Goal: Find specific page/section: Find specific page/section

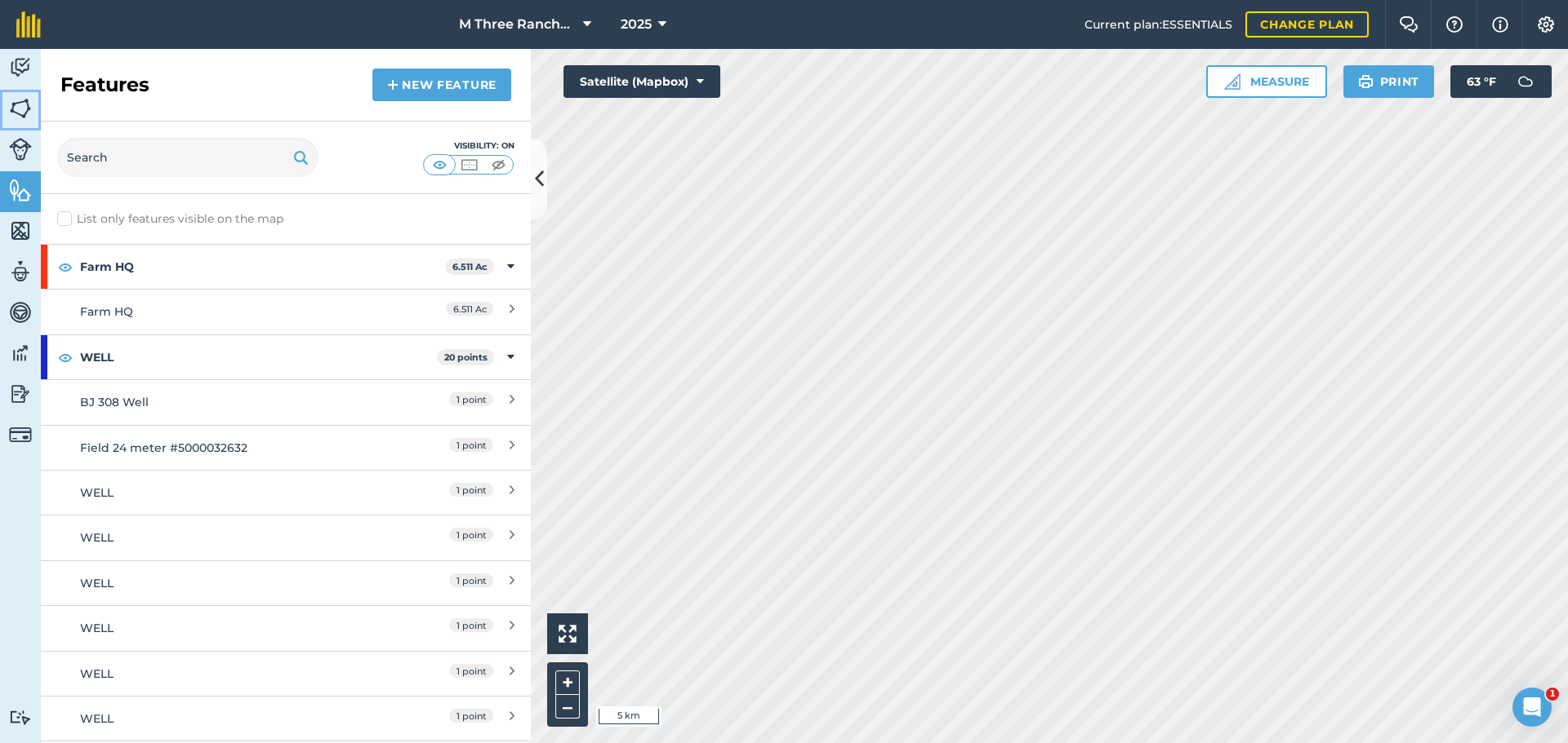
drag, startPoint x: 21, startPoint y: 103, endPoint x: 25, endPoint y: 131, distance: 28.3
click at [21, 103] on img at bounding box center [21, 108] width 23 height 24
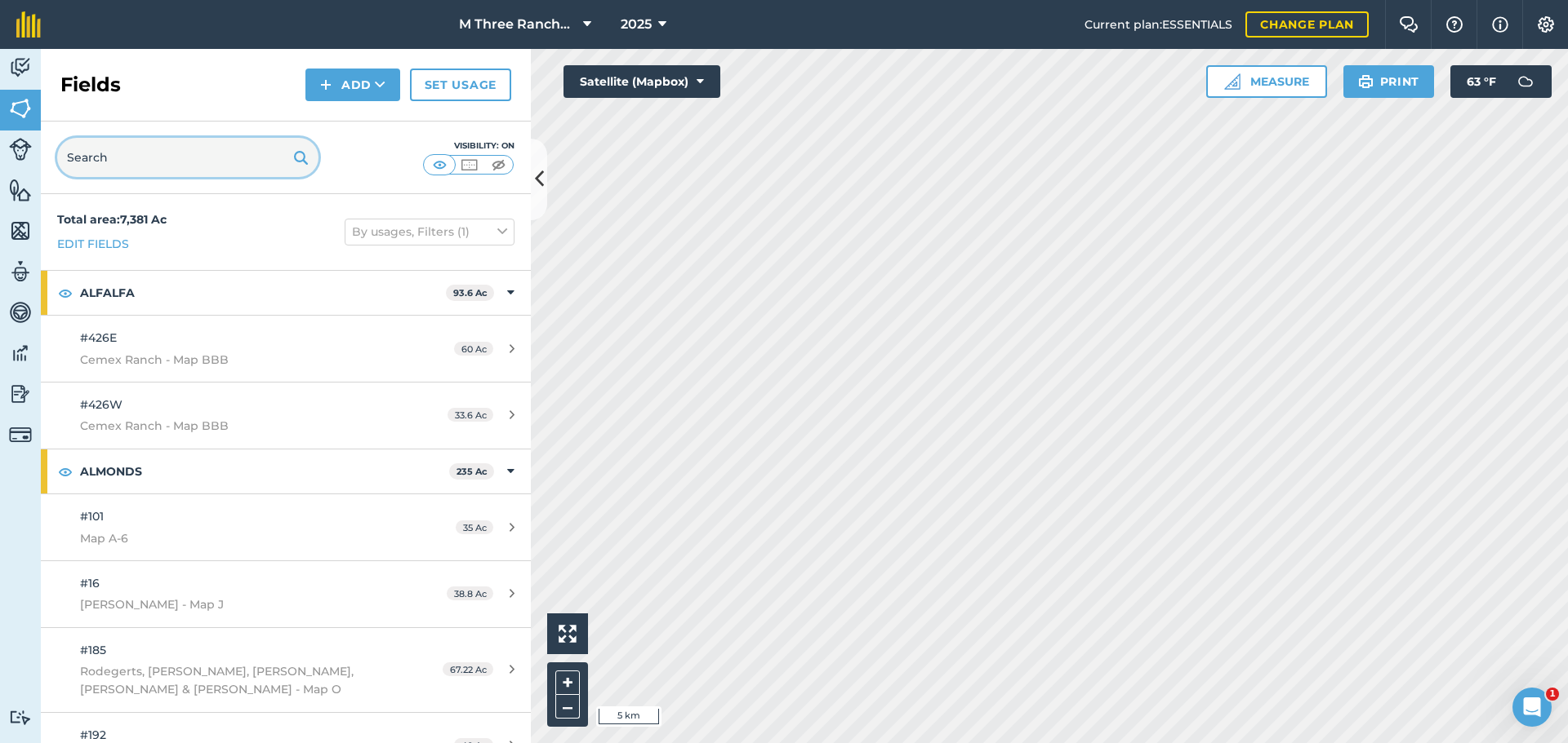
click at [103, 157] on input "text" at bounding box center [187, 158] width 261 height 39
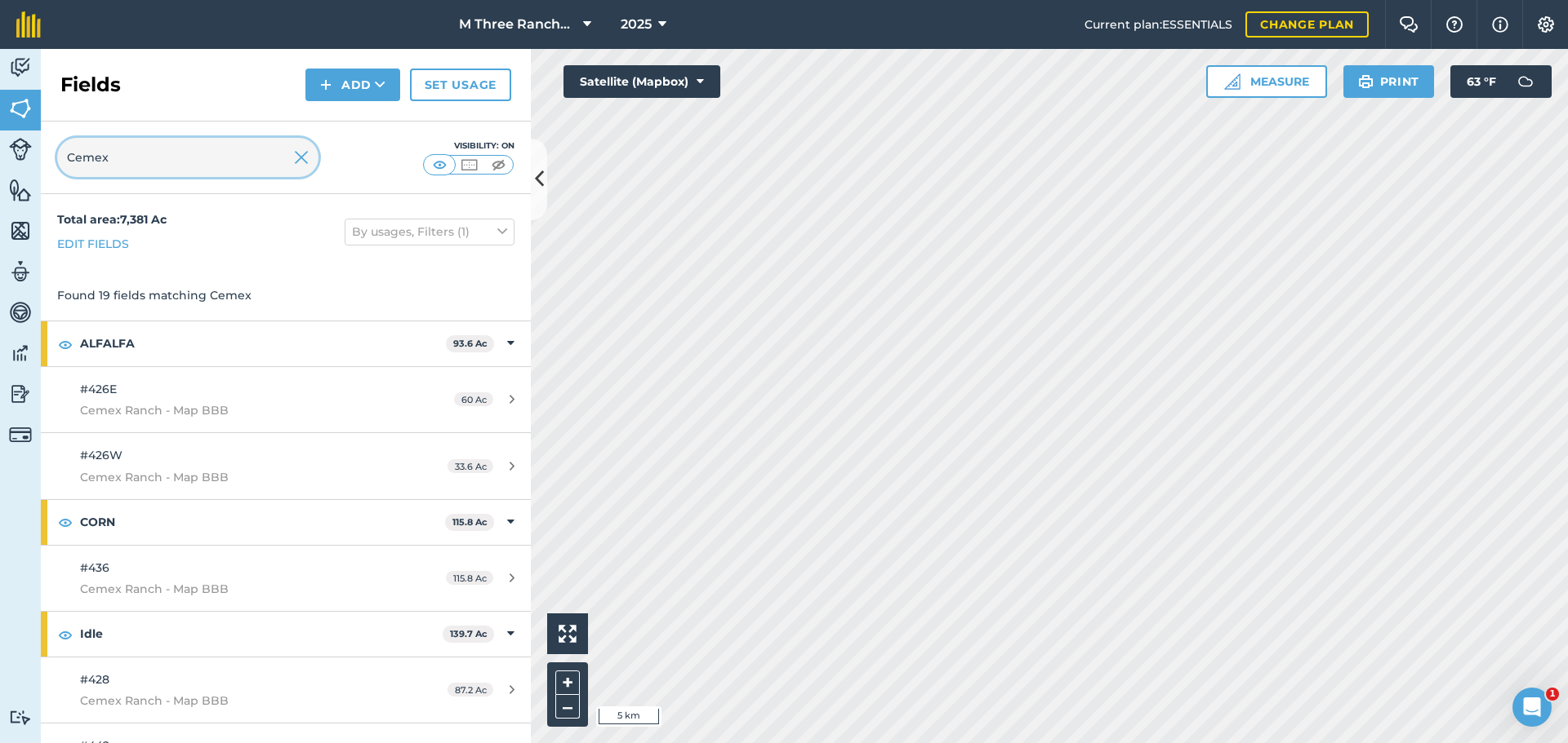
type input "Cemex"
click at [535, 186] on icon at bounding box center [539, 179] width 9 height 29
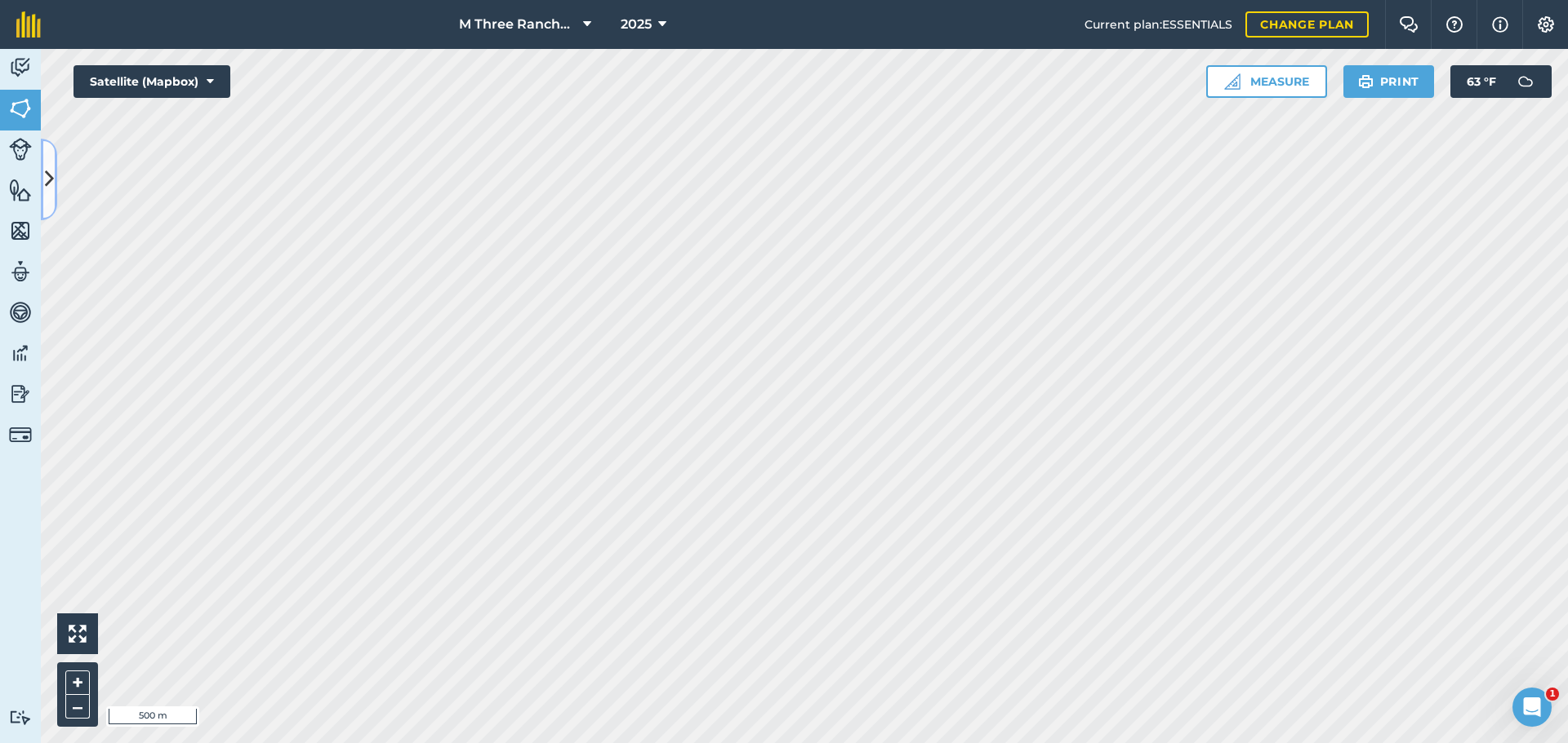
click at [45, 176] on icon at bounding box center [49, 179] width 9 height 29
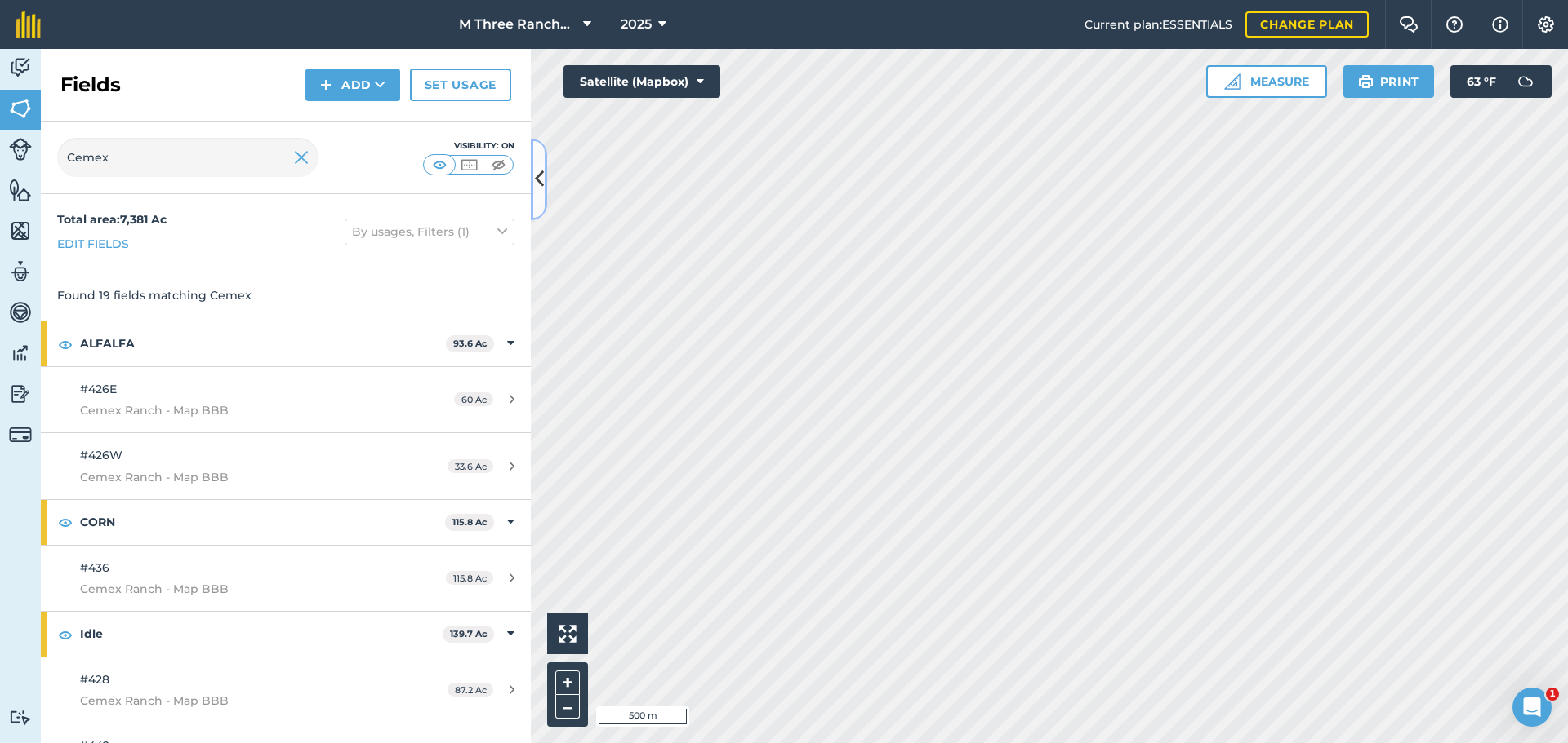
click at [538, 179] on icon at bounding box center [539, 179] width 9 height 29
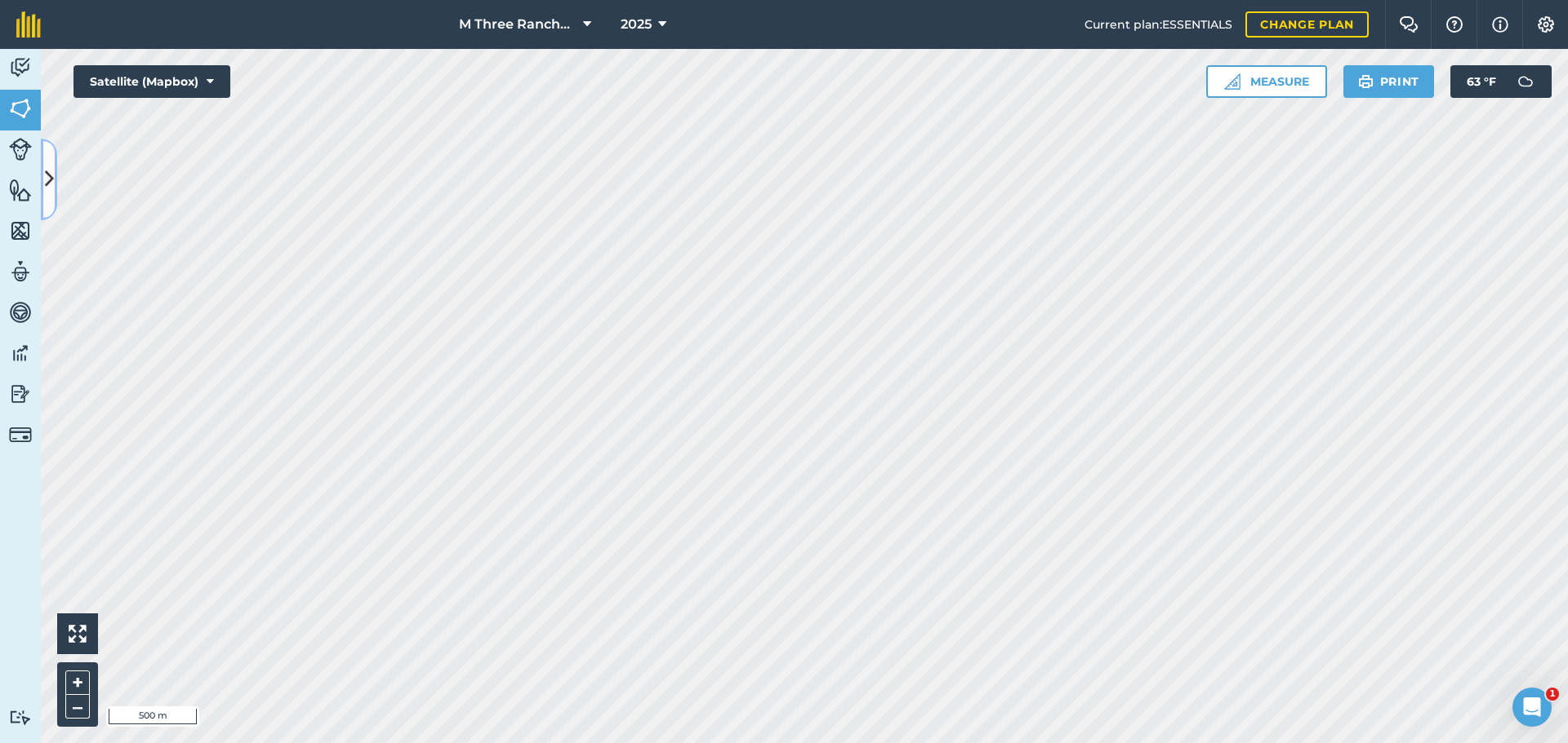
click at [51, 200] on button at bounding box center [49, 180] width 17 height 82
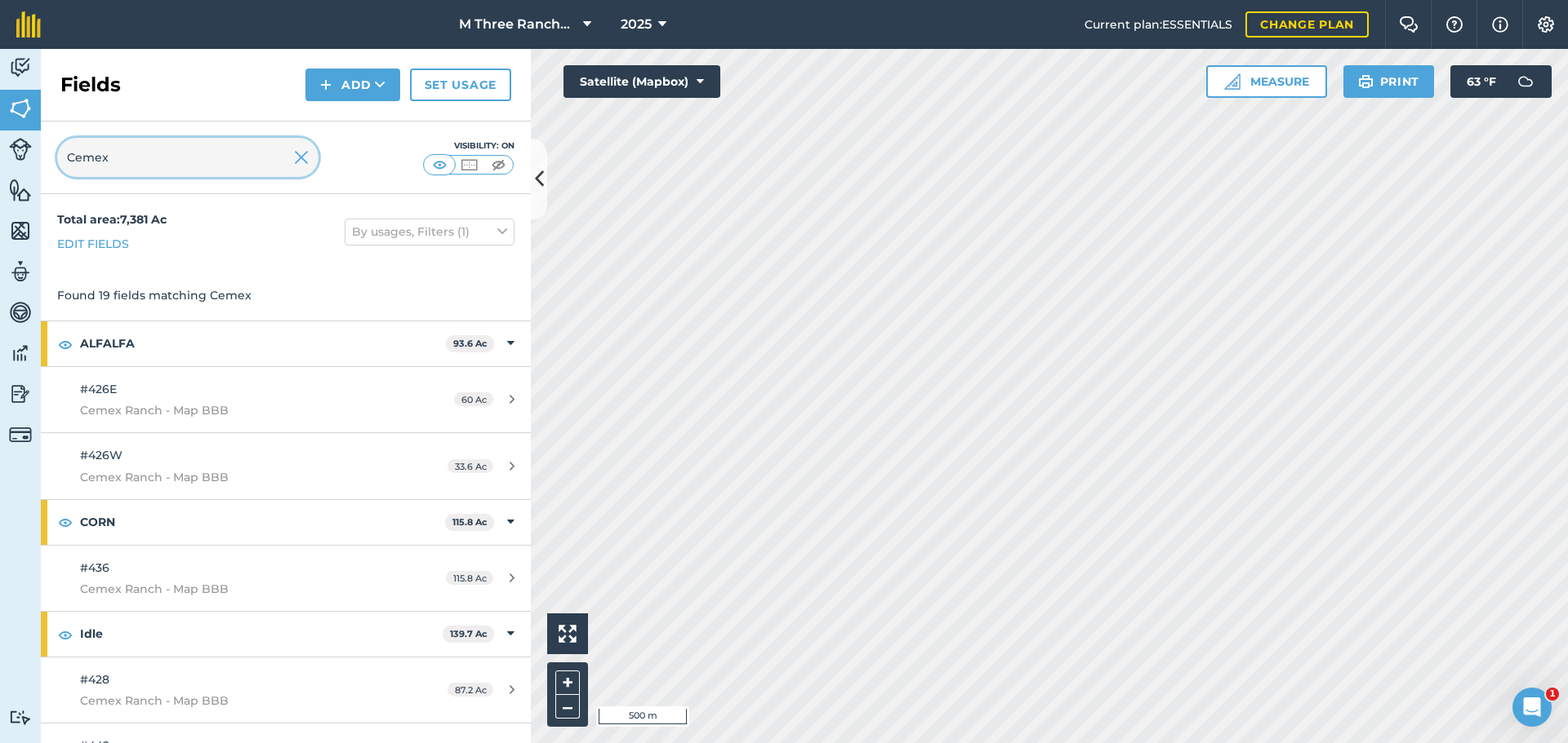
click at [173, 151] on input "Cemex" at bounding box center [187, 158] width 261 height 39
click at [306, 158] on img at bounding box center [301, 157] width 15 height 20
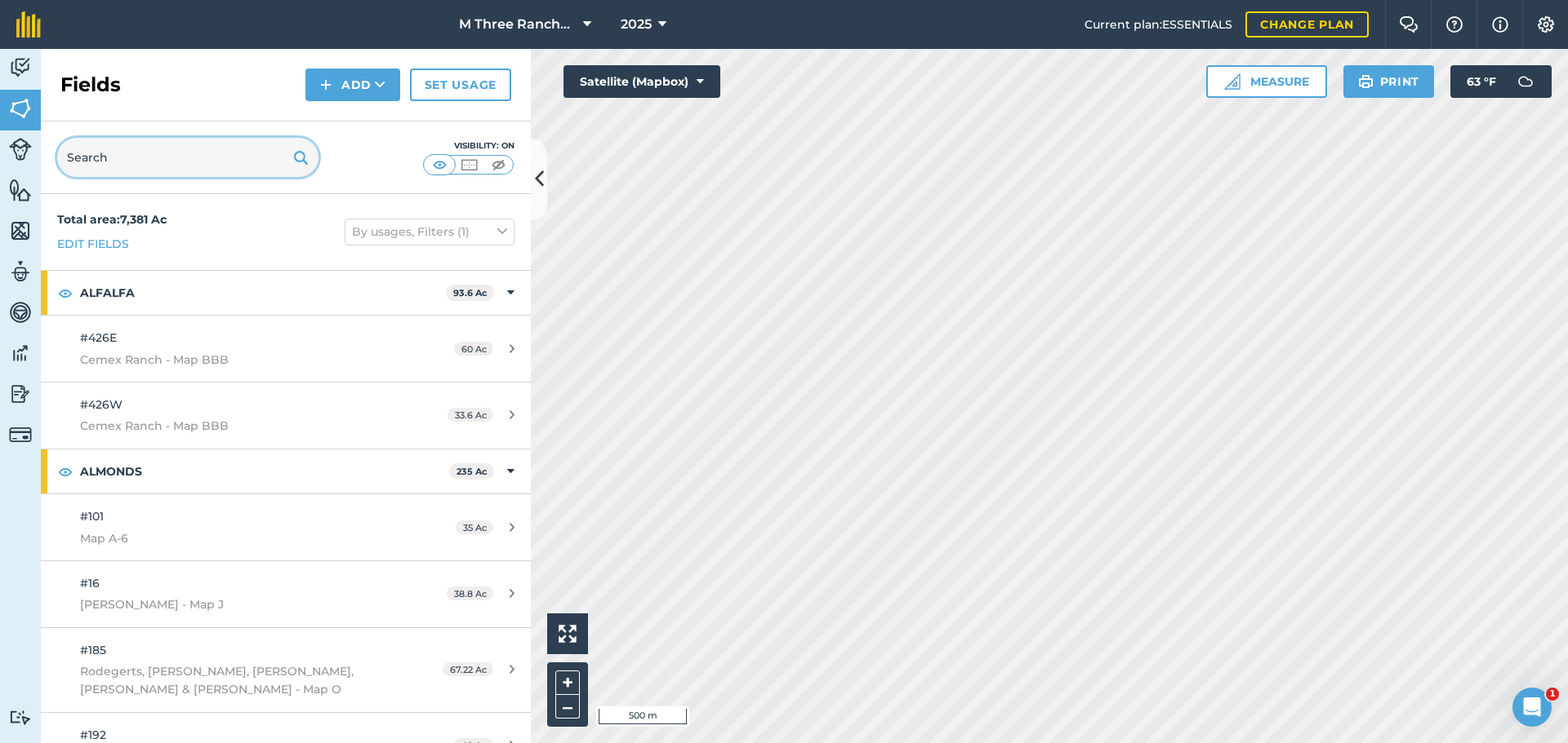
click at [278, 157] on input "text" at bounding box center [187, 158] width 261 height 39
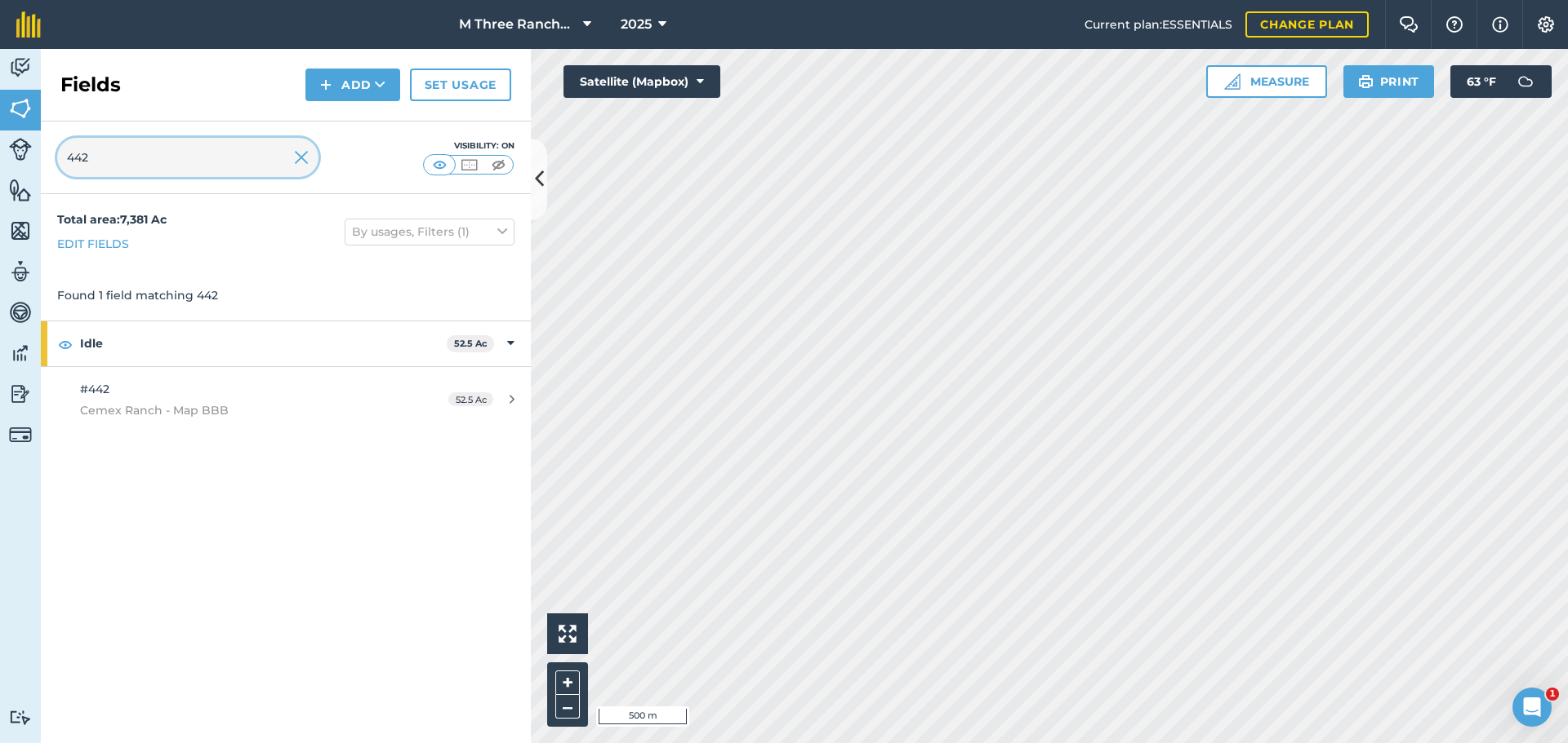
type input "442"
click at [300, 157] on img at bounding box center [301, 157] width 15 height 20
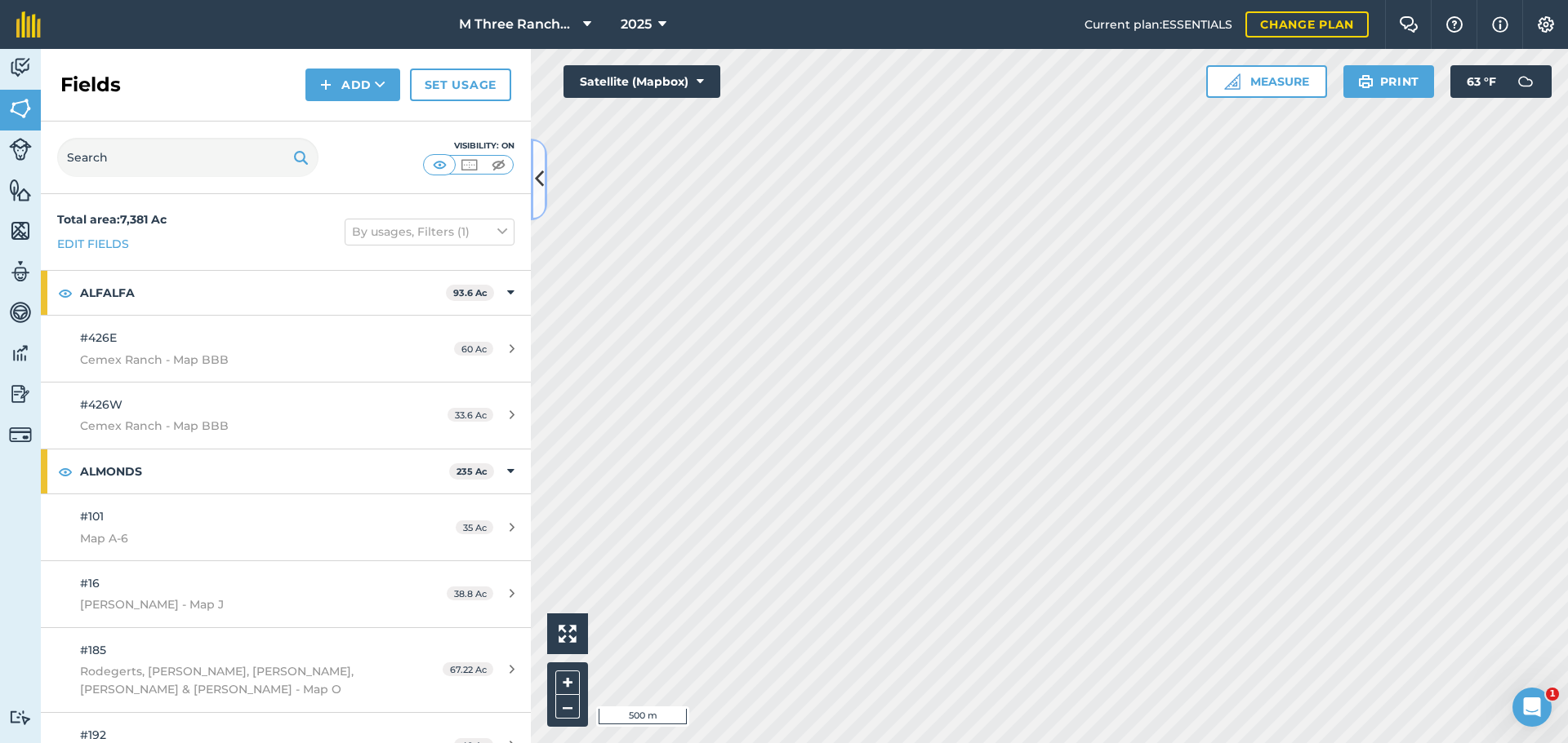
click at [534, 187] on icon at bounding box center [539, 179] width 9 height 29
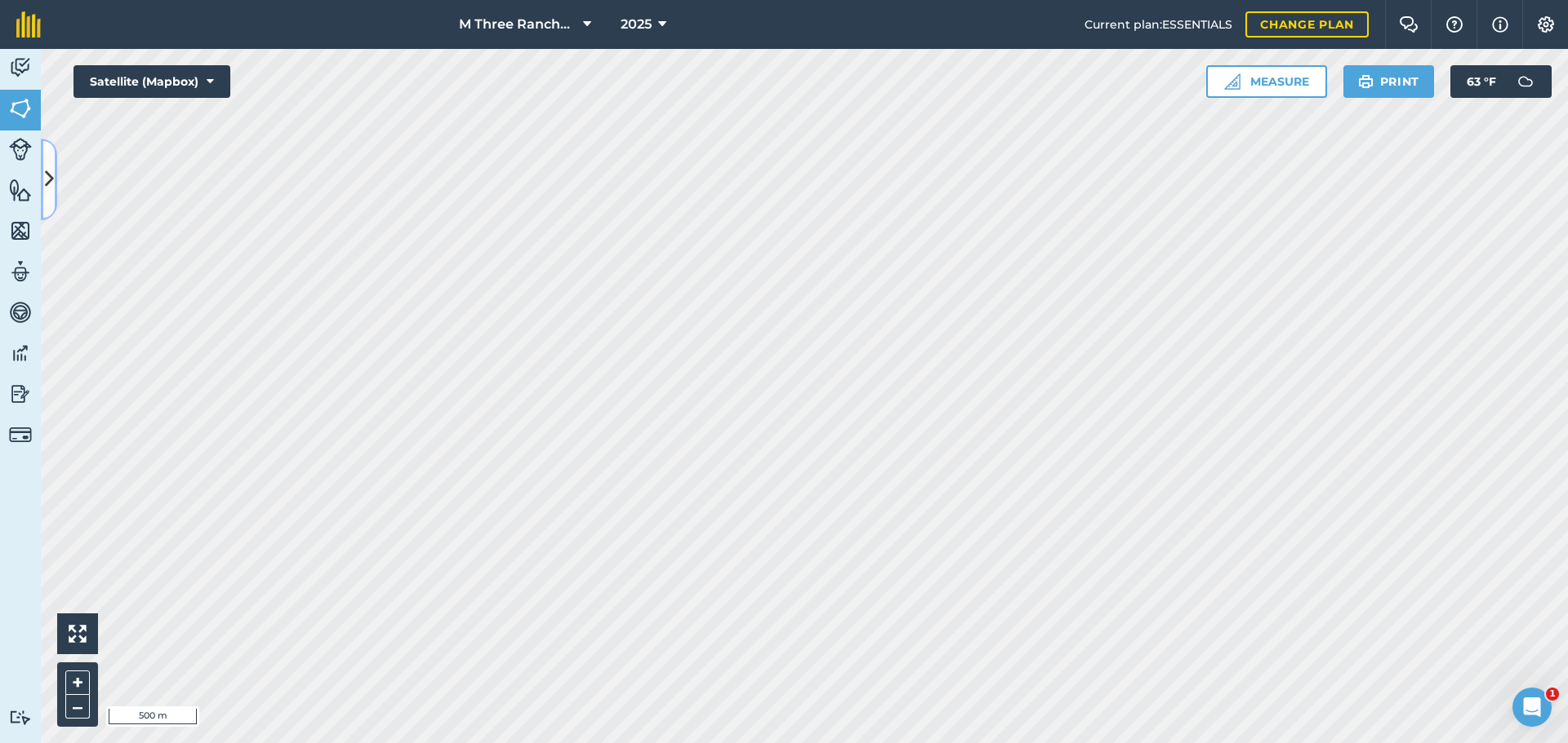
click at [53, 183] on icon at bounding box center [49, 179] width 9 height 29
